Goal: Check status: Check status

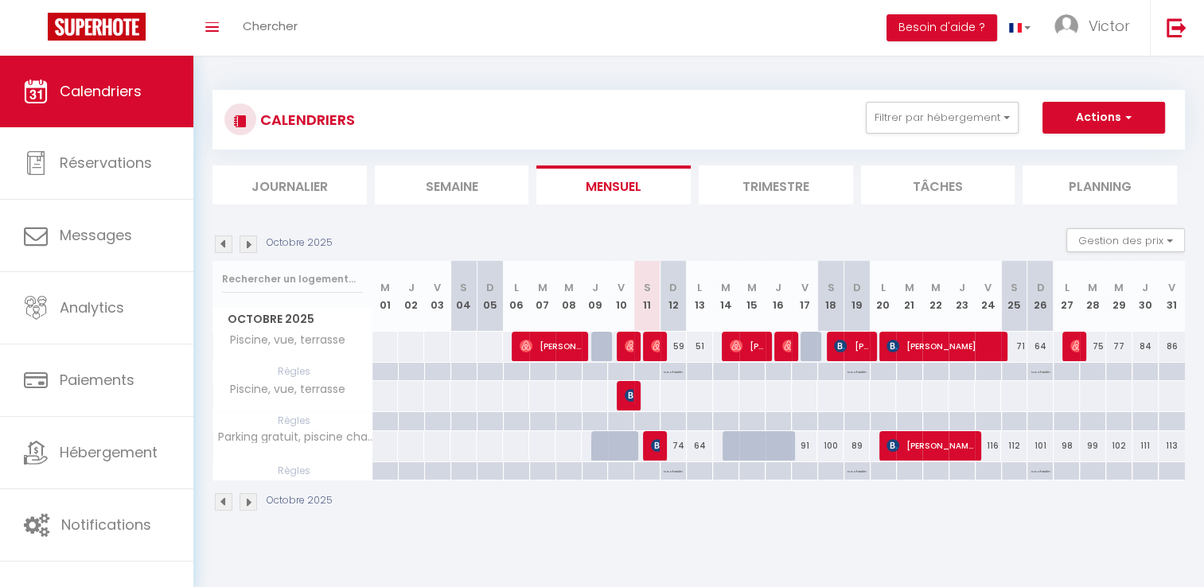
click at [777, 200] on li "Trimestre" at bounding box center [776, 185] width 154 height 39
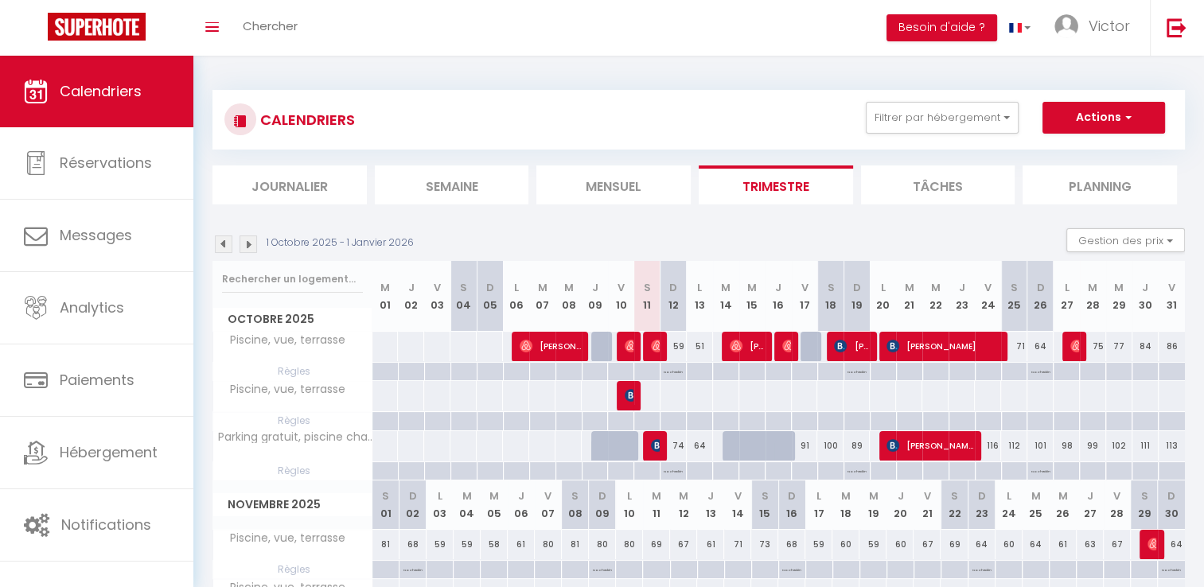
click at [656, 191] on li "Mensuel" at bounding box center [614, 185] width 154 height 39
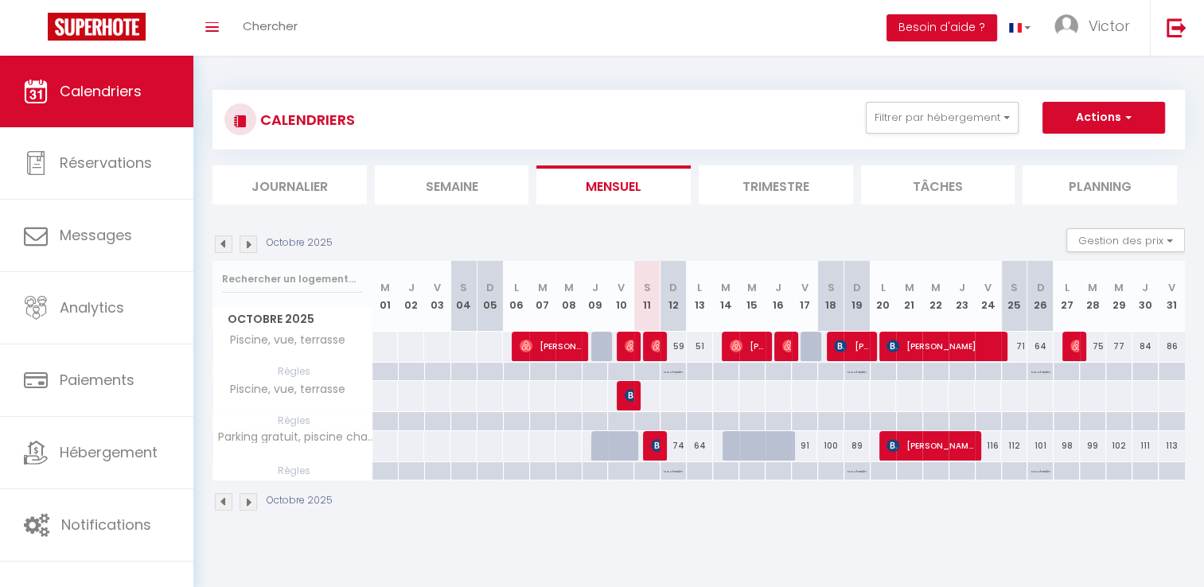
click at [257, 244] on div "Octobre 2025" at bounding box center [275, 245] width 125 height 18
click at [254, 244] on img at bounding box center [249, 245] width 18 height 18
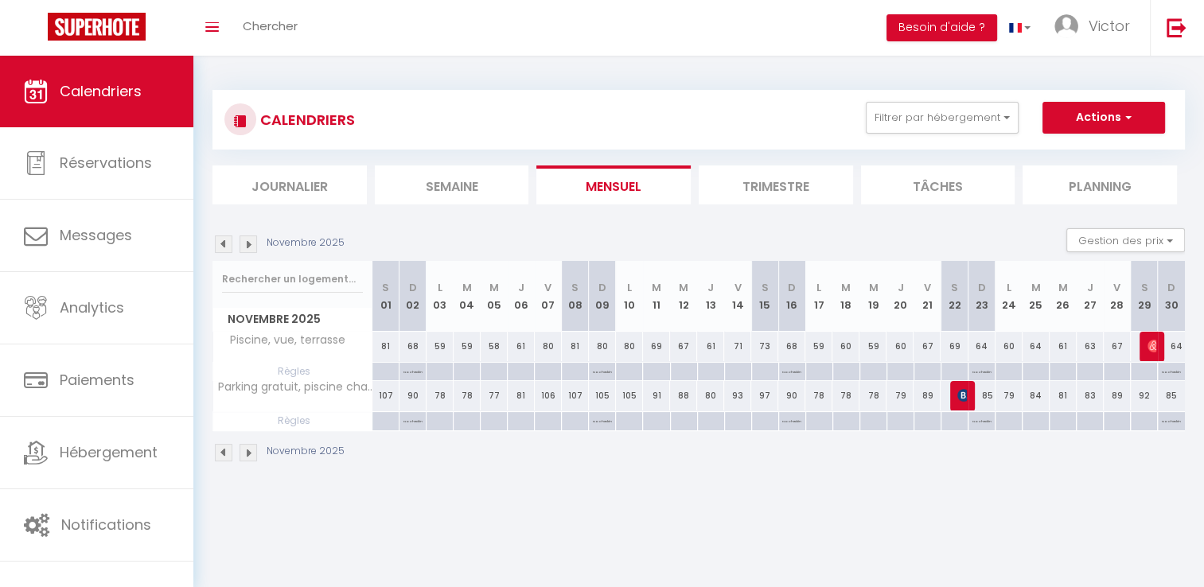
click at [257, 240] on div "Novembre 2025" at bounding box center [281, 245] width 137 height 18
click at [250, 244] on img at bounding box center [249, 245] width 18 height 18
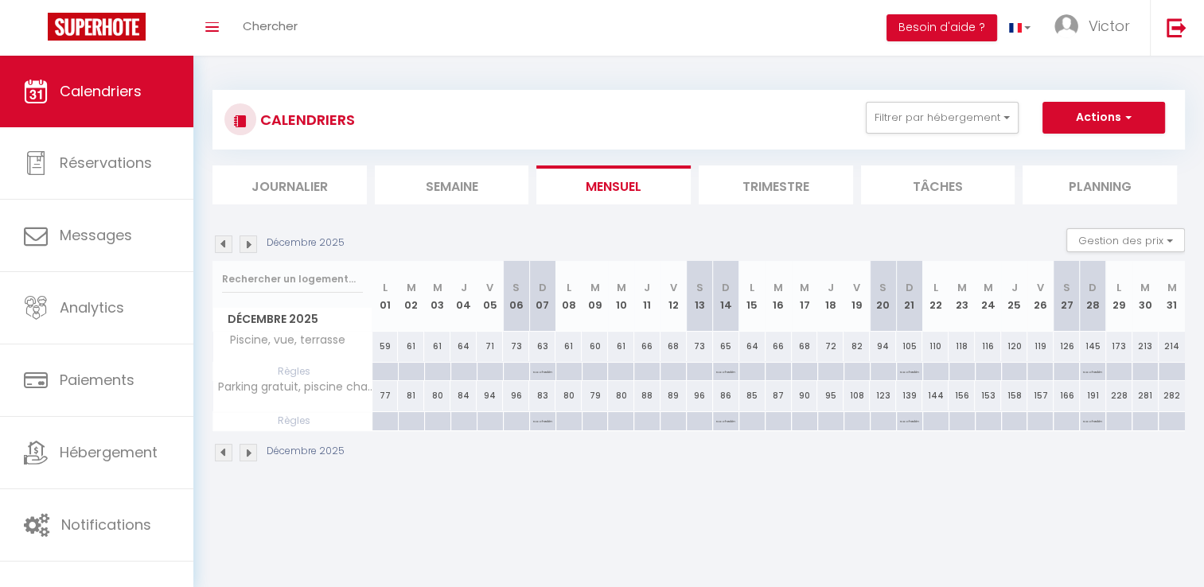
click at [246, 244] on img at bounding box center [249, 245] width 18 height 18
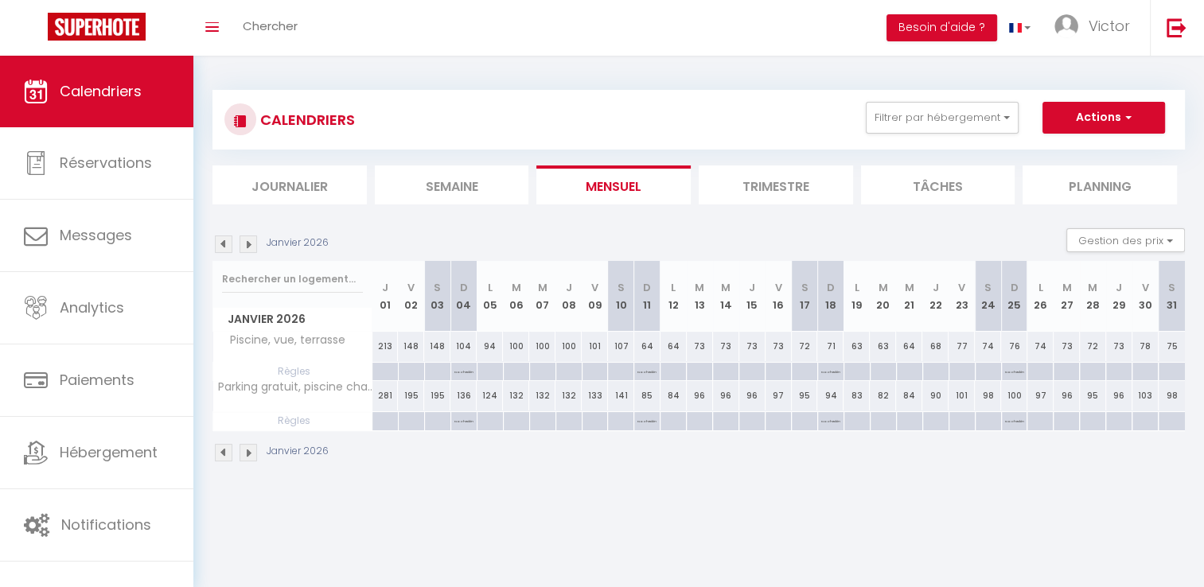
click at [220, 244] on img at bounding box center [224, 245] width 18 height 18
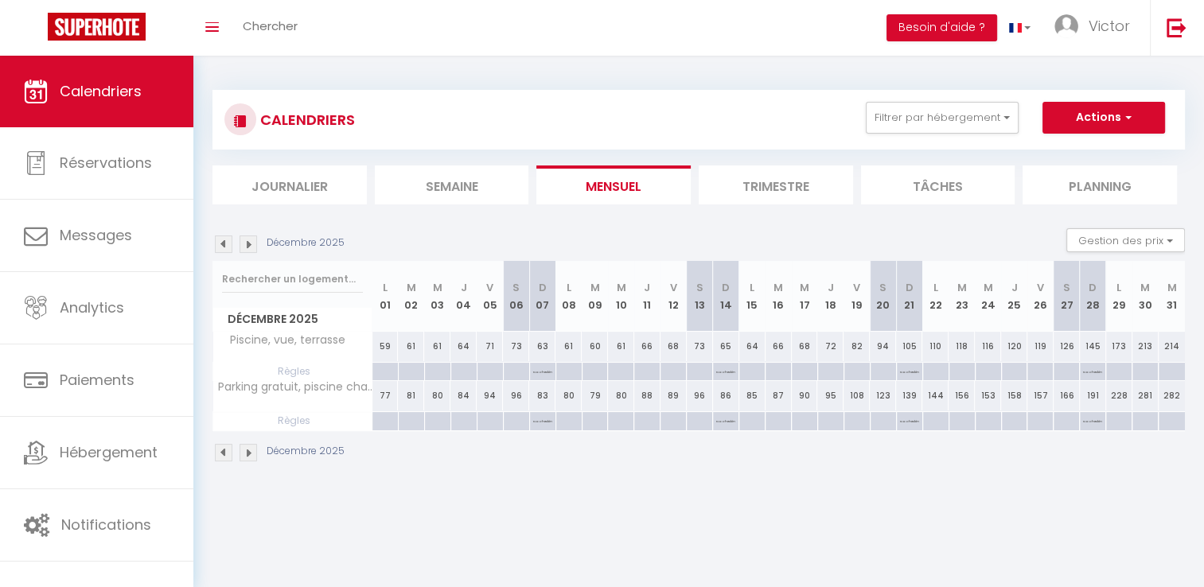
click at [220, 243] on img at bounding box center [224, 245] width 18 height 18
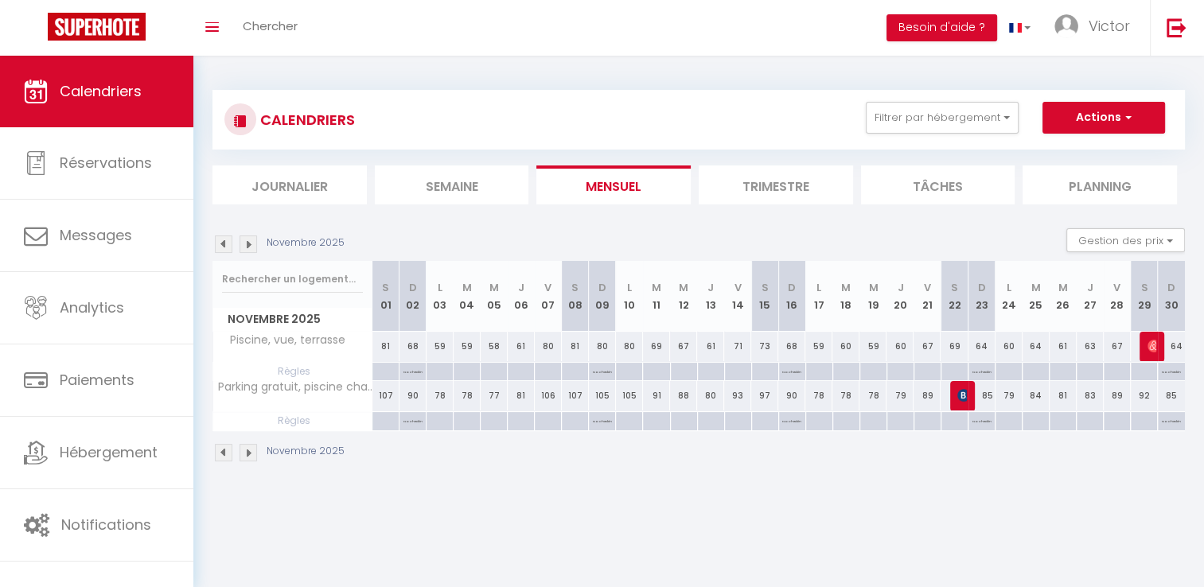
click at [220, 243] on img at bounding box center [224, 245] width 18 height 18
